Goal: Information Seeking & Learning: Learn about a topic

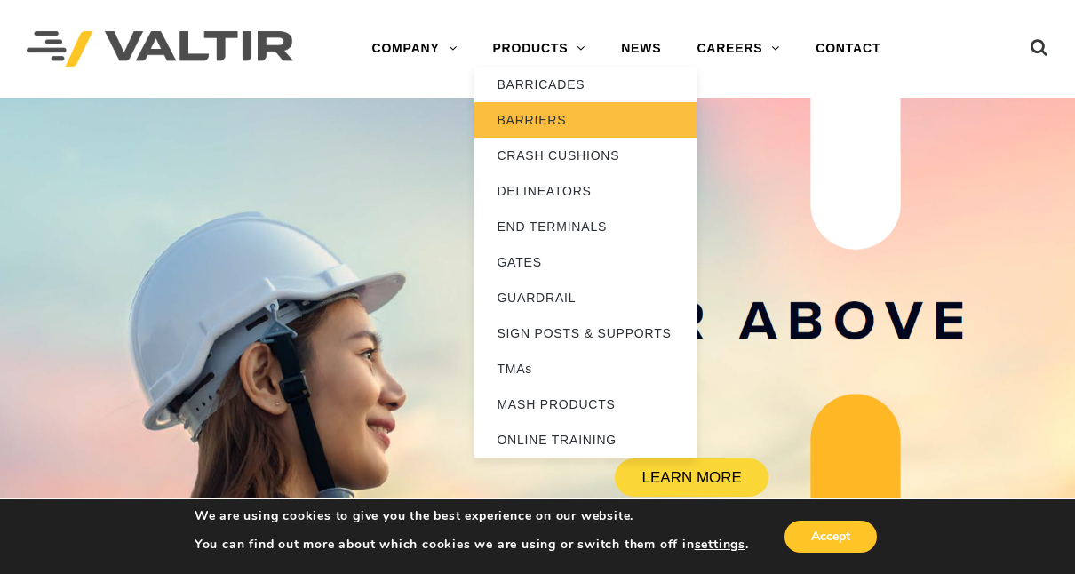
click at [548, 116] on link "BARRIERS" at bounding box center [585, 120] width 222 height 36
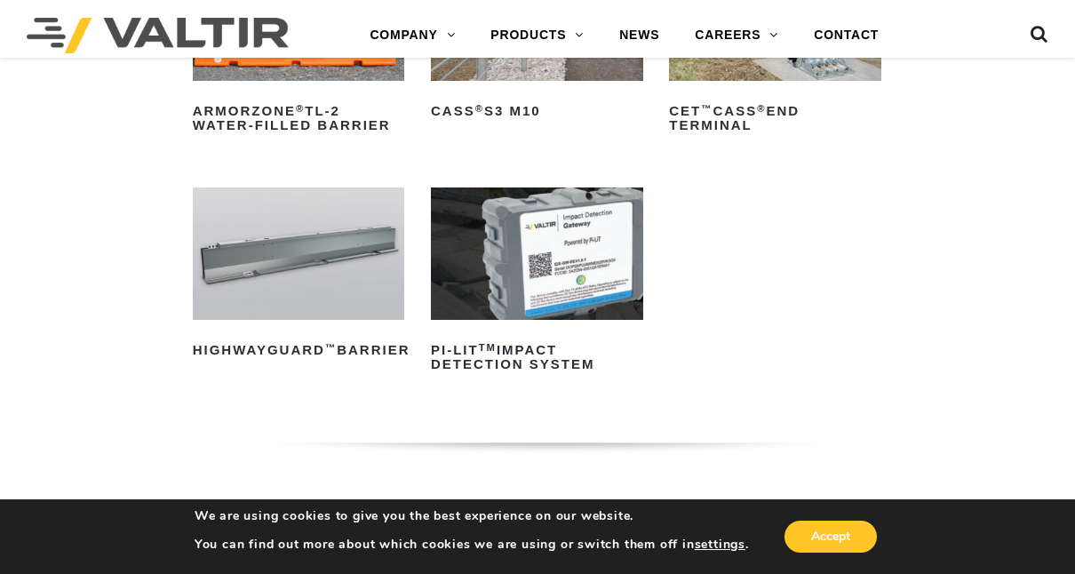
scroll to position [341, 0]
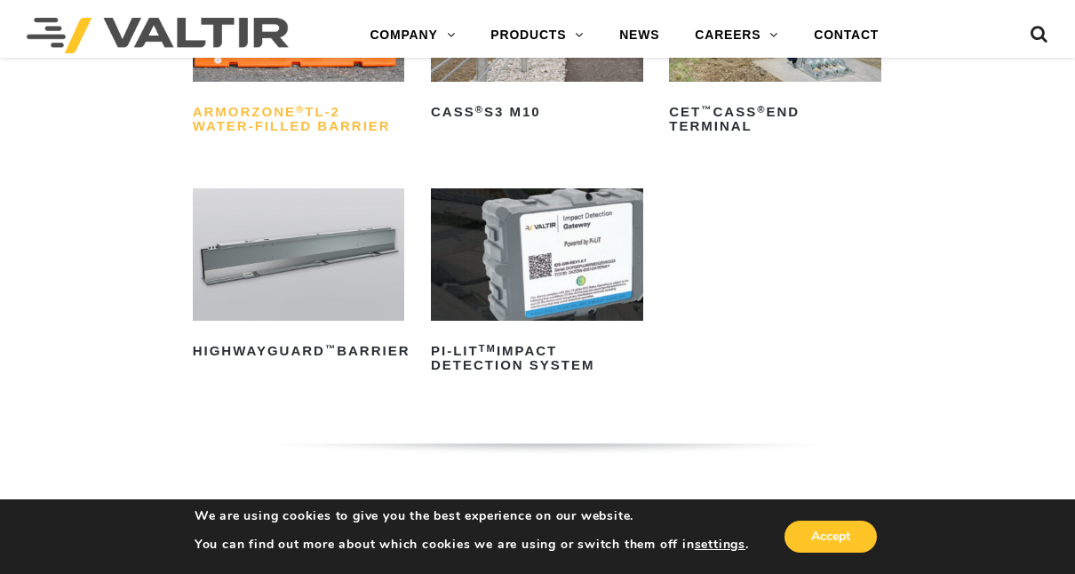
click at [325, 116] on h2 "ArmorZone ® TL-2 Water-Filled Barrier" at bounding box center [299, 119] width 212 height 43
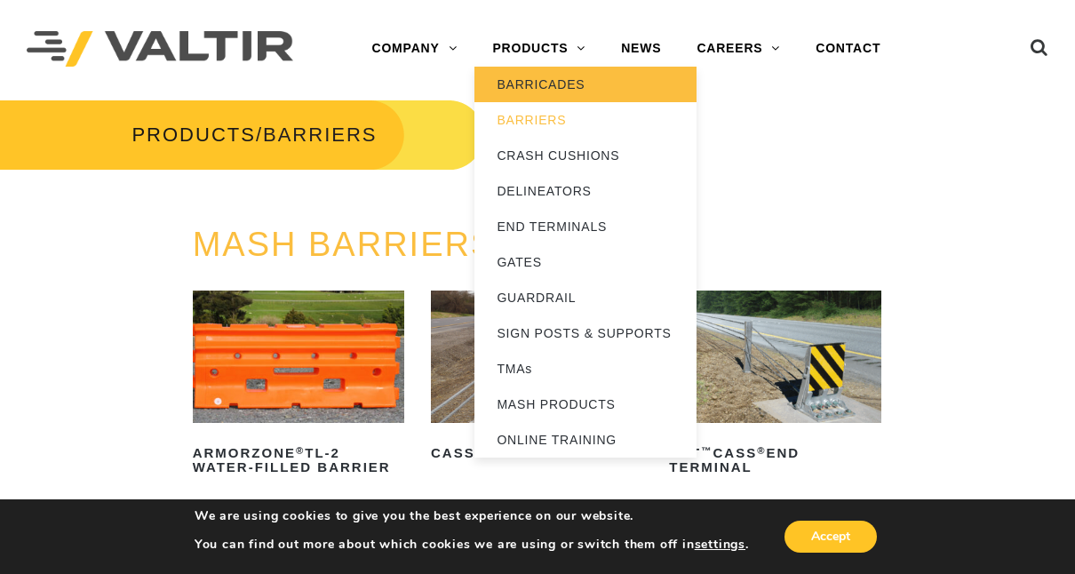
click at [558, 82] on link "BARRICADES" at bounding box center [585, 85] width 222 height 36
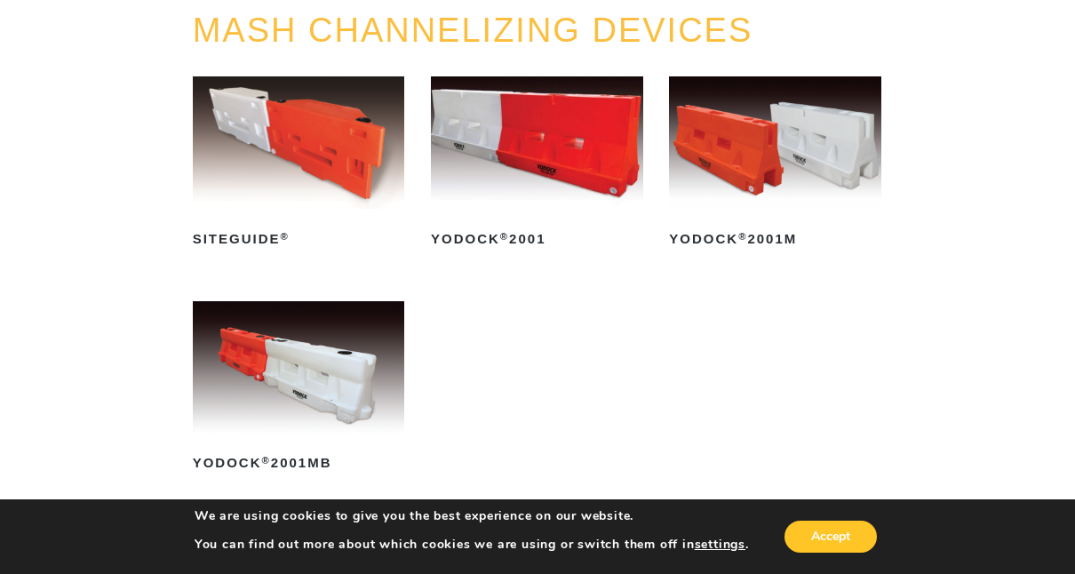
scroll to position [218, 0]
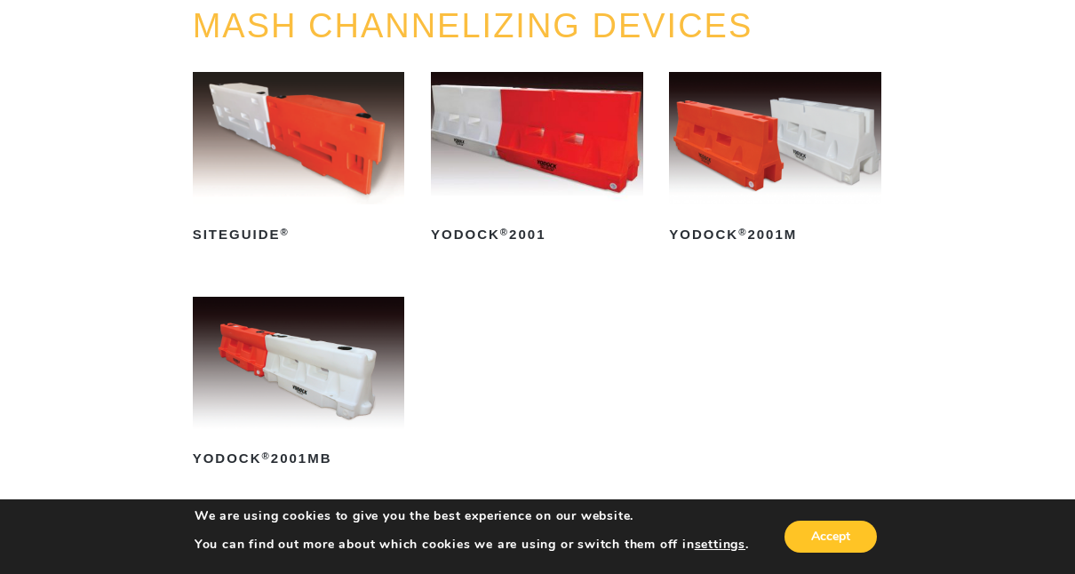
click at [321, 356] on img at bounding box center [299, 363] width 212 height 132
